Goal: Task Accomplishment & Management: Manage account settings

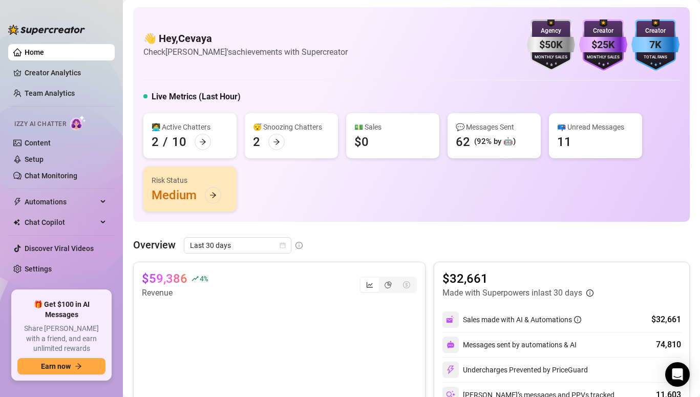
scroll to position [59, 0]
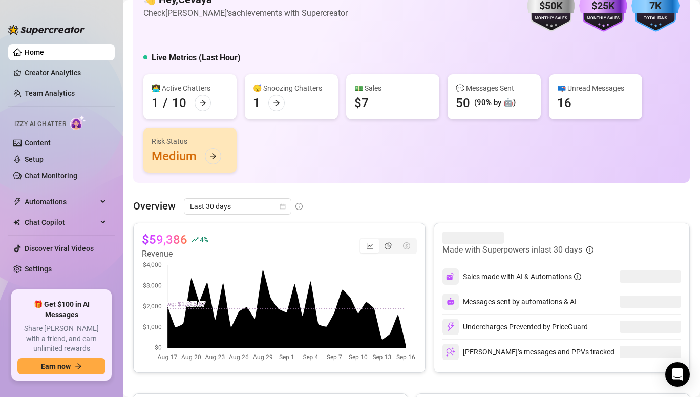
scroll to position [63, 0]
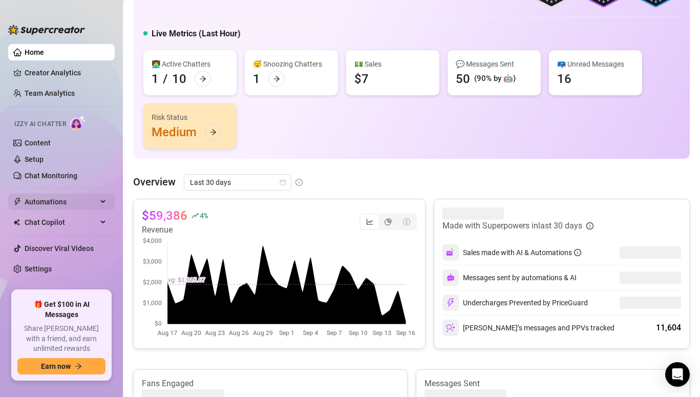
click at [50, 202] on span "Automations" at bounding box center [61, 202] width 73 height 16
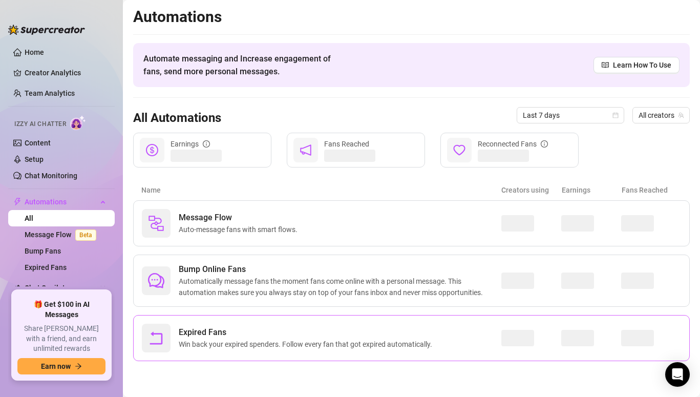
click at [237, 348] on span "Win back your expired spenders. Follow every fan that got expired automatically." at bounding box center [308, 344] width 258 height 11
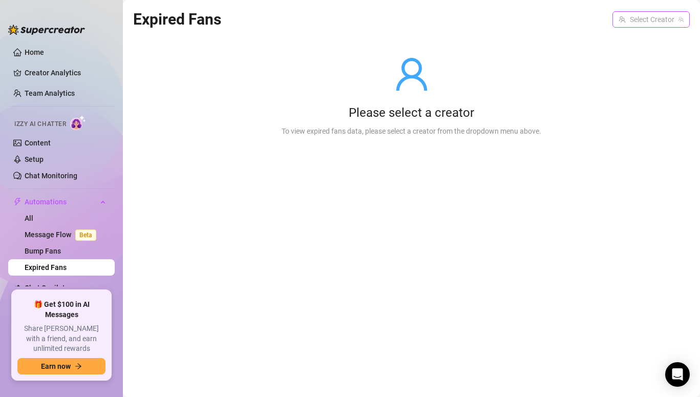
click at [633, 19] on input "search" at bounding box center [647, 19] width 56 height 15
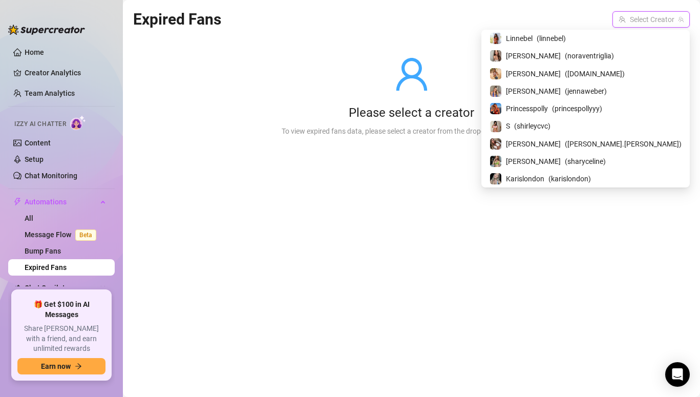
scroll to position [107, 0]
click at [545, 176] on span "Karislondon" at bounding box center [525, 179] width 38 height 11
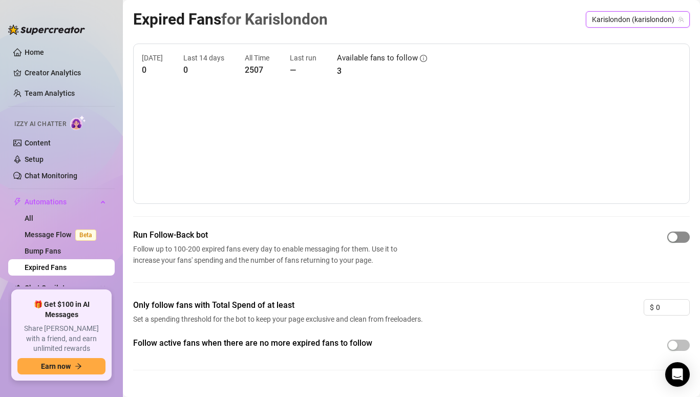
click at [674, 237] on div "button" at bounding box center [673, 237] width 9 height 9
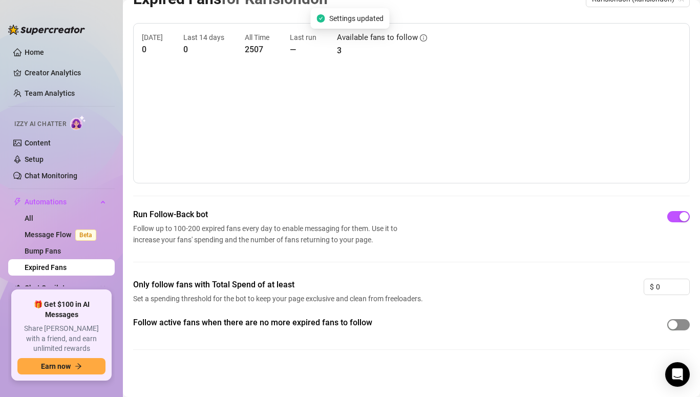
click at [678, 325] on button "button" at bounding box center [678, 324] width 23 height 11
